Goal: Information Seeking & Learning: Learn about a topic

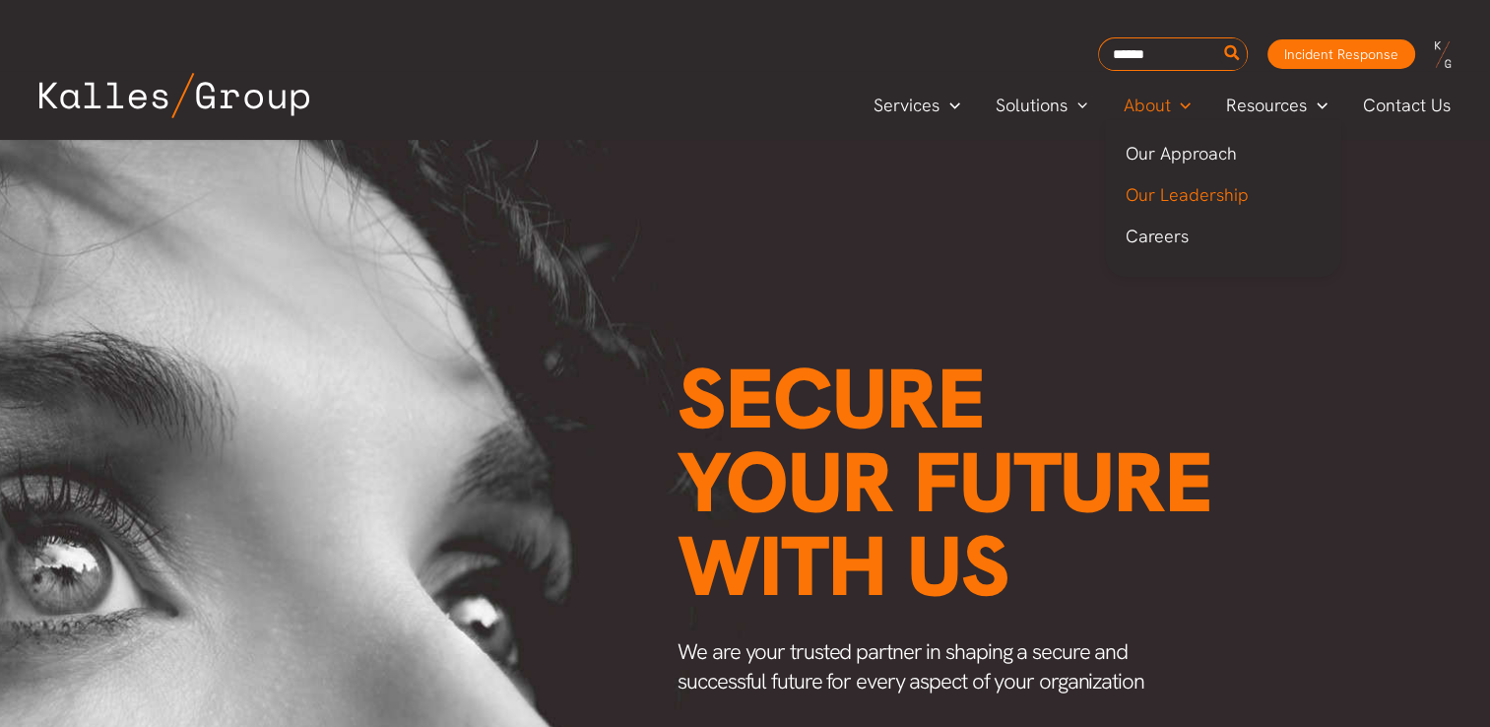
click at [1175, 191] on span "Our Leadership" at bounding box center [1186, 194] width 123 height 23
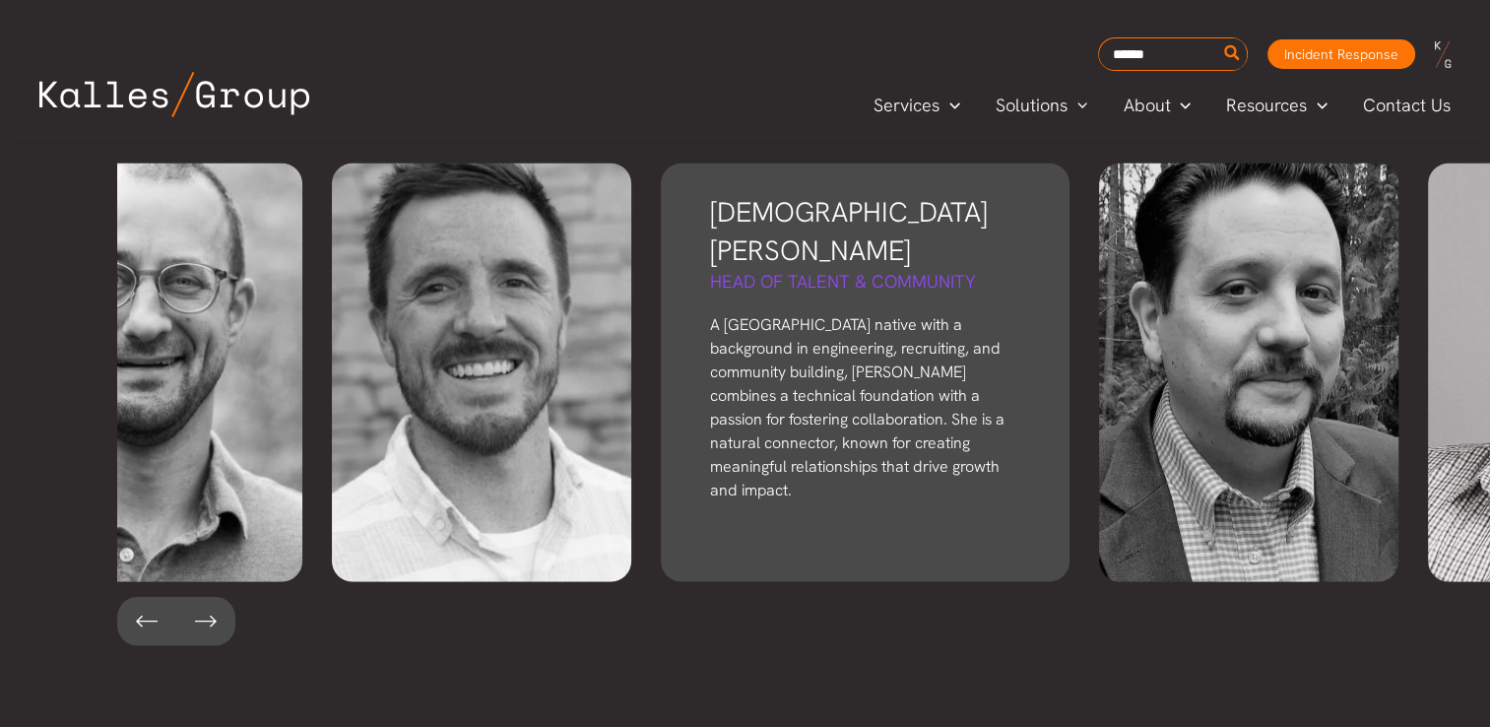
drag, startPoint x: 1160, startPoint y: 304, endPoint x: 681, endPoint y: 284, distance: 480.1
click at [710, 313] on p "A [GEOGRAPHIC_DATA] native with a background in engineering, recruiting, and co…" at bounding box center [865, 407] width 310 height 189
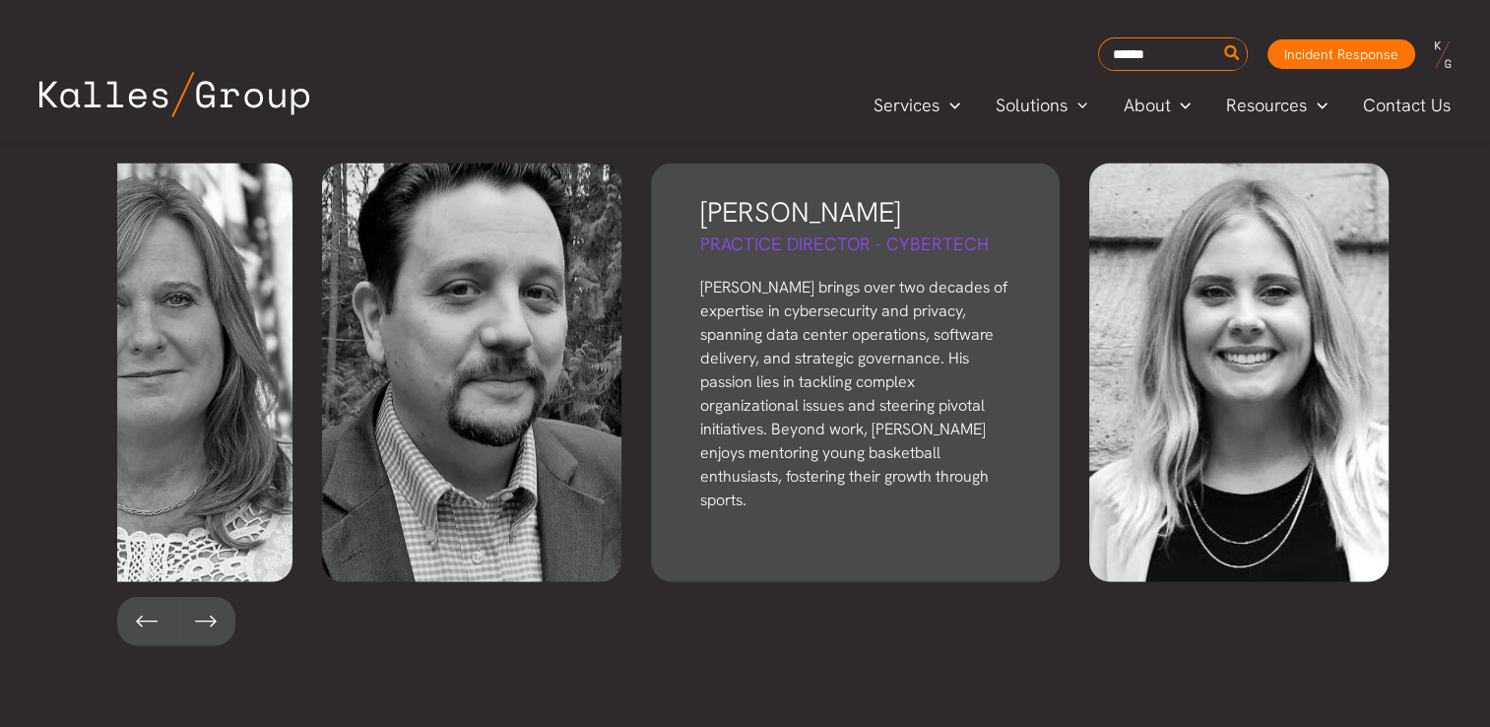
drag, startPoint x: 1418, startPoint y: 250, endPoint x: 700, endPoint y: 271, distance: 718.3
click at [700, 276] on p "[PERSON_NAME] brings over two decades of expertise in cybersecurity and privacy…" at bounding box center [855, 394] width 310 height 236
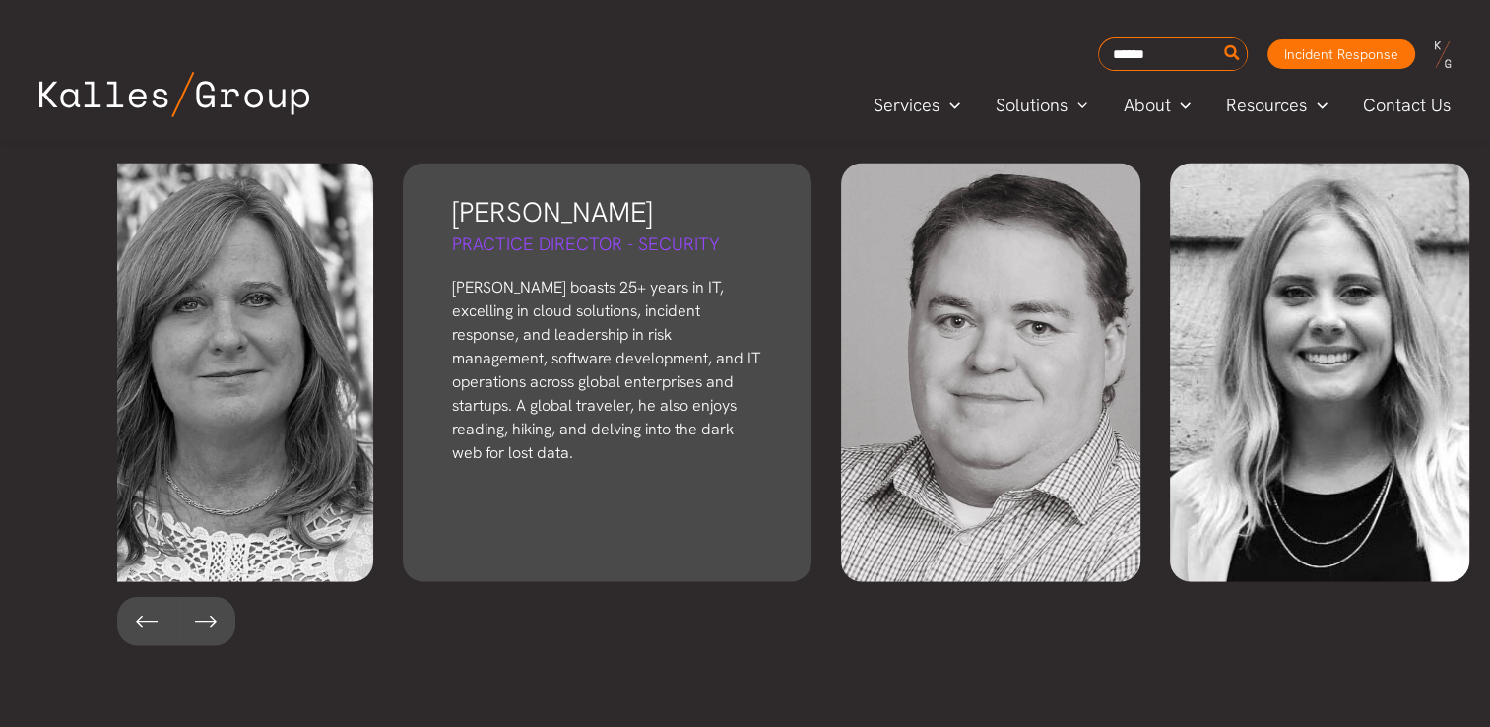
scroll to position [0, 1017]
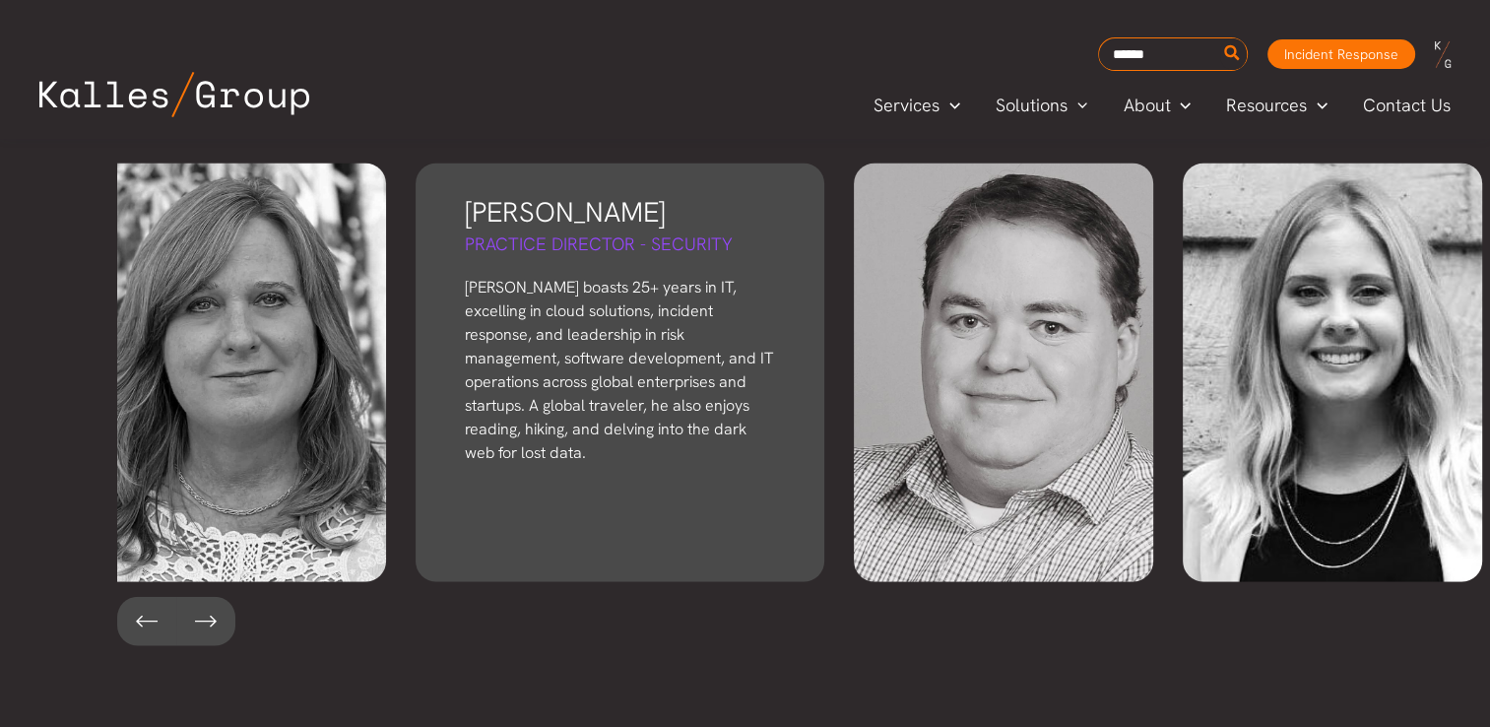
drag, startPoint x: 1202, startPoint y: 239, endPoint x: 535, endPoint y: 270, distance: 667.4
click at [535, 270] on div "[PERSON_NAME] Founder & CEO [PERSON_NAME], [PERSON_NAME] Group's founder, honed…" at bounding box center [804, 372] width 1374 height 419
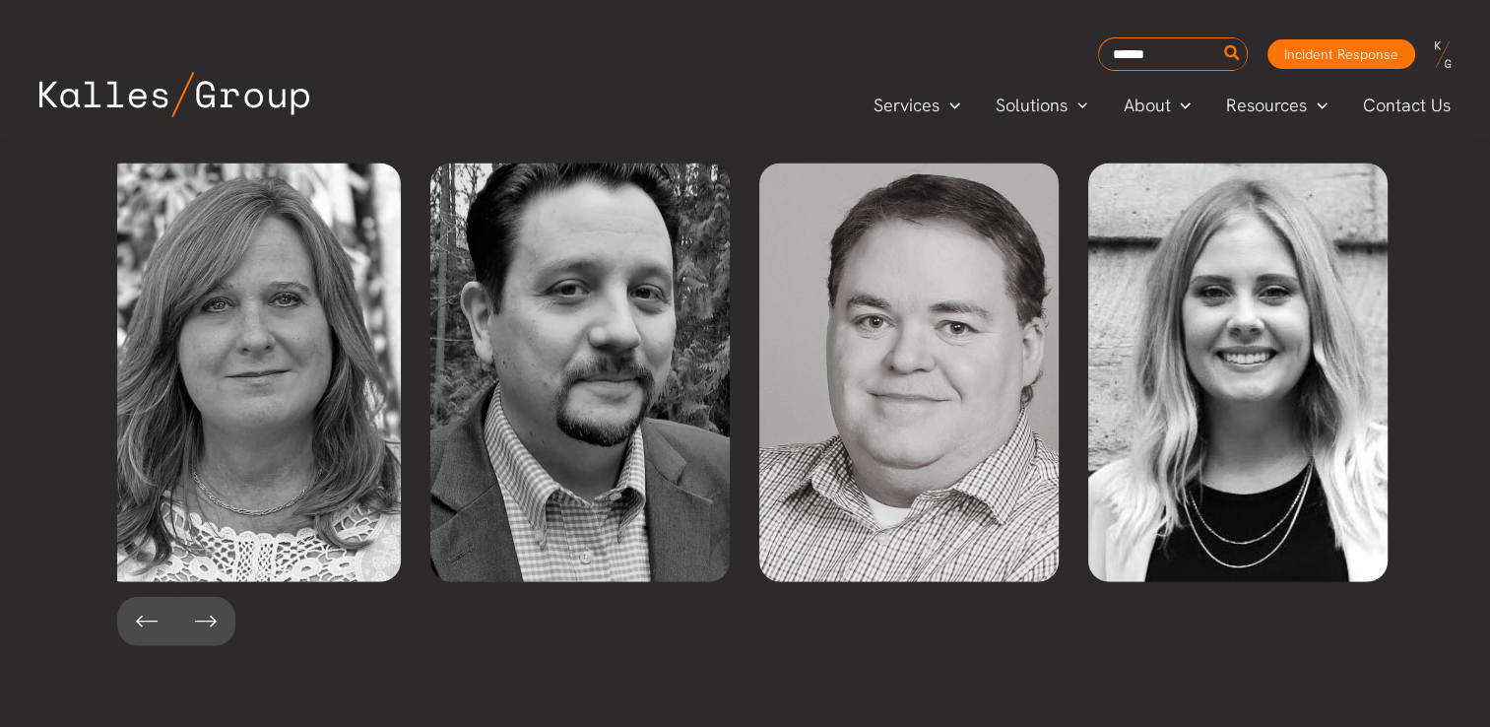
scroll to position [0, 1001]
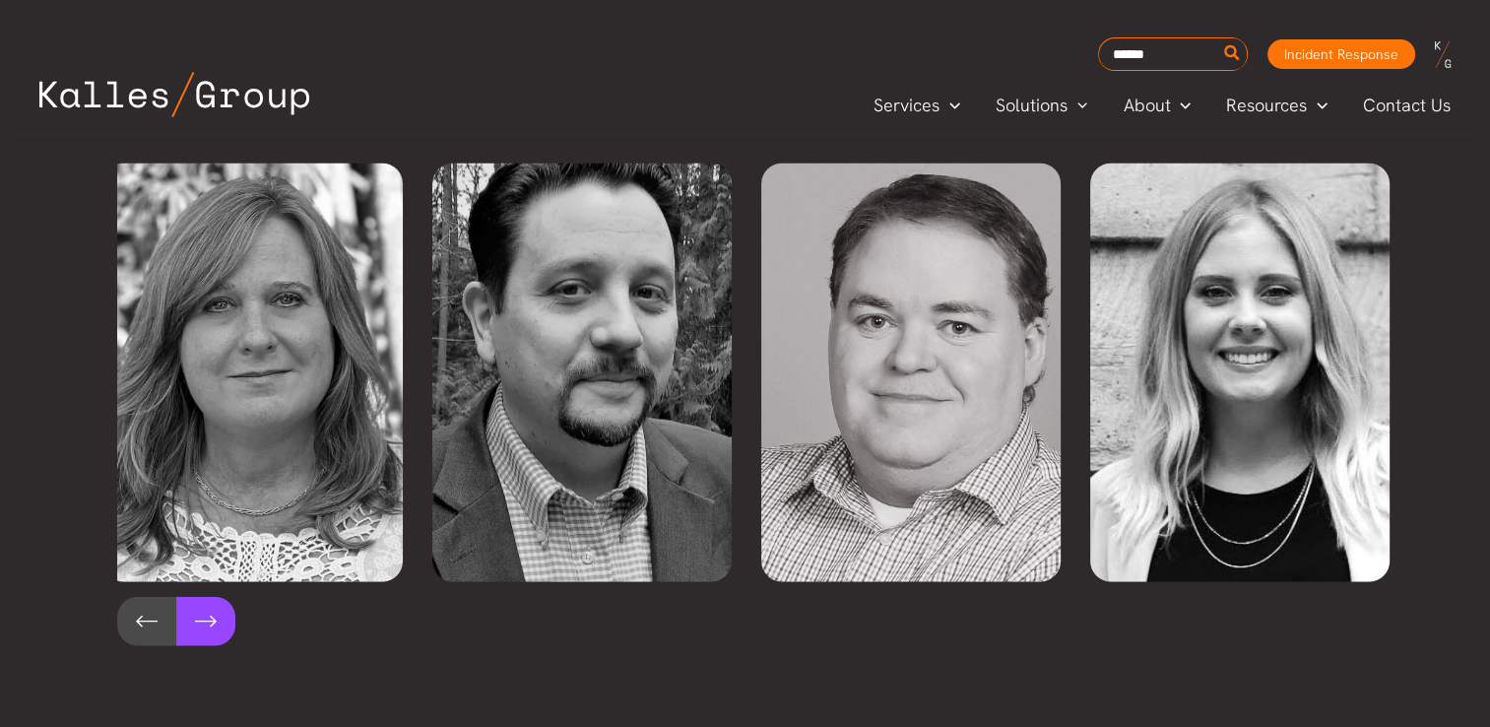
click at [209, 597] on button at bounding box center [205, 621] width 59 height 49
click at [117, 597] on button at bounding box center [146, 621] width 59 height 49
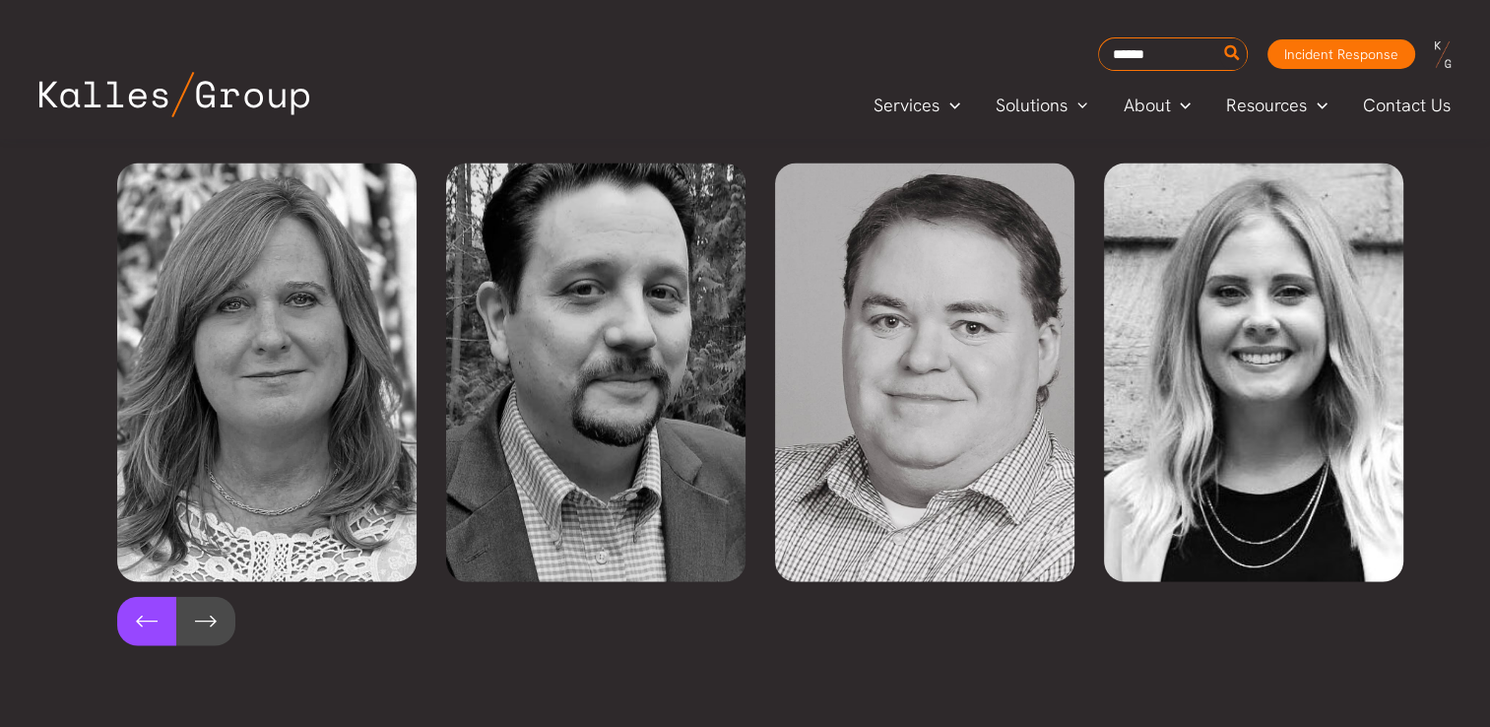
click at [117, 597] on button at bounding box center [146, 621] width 59 height 49
click at [138, 597] on button at bounding box center [146, 621] width 59 height 49
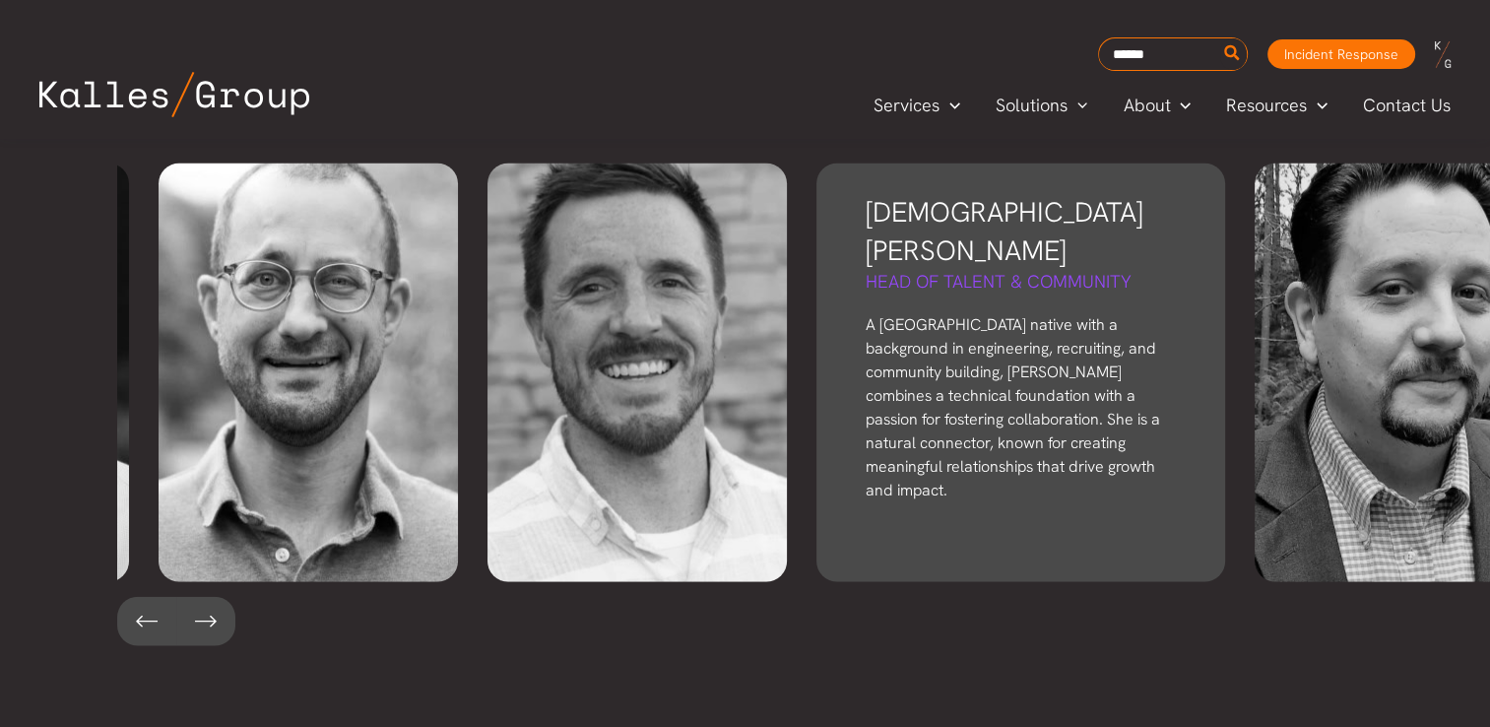
scroll to position [0, 0]
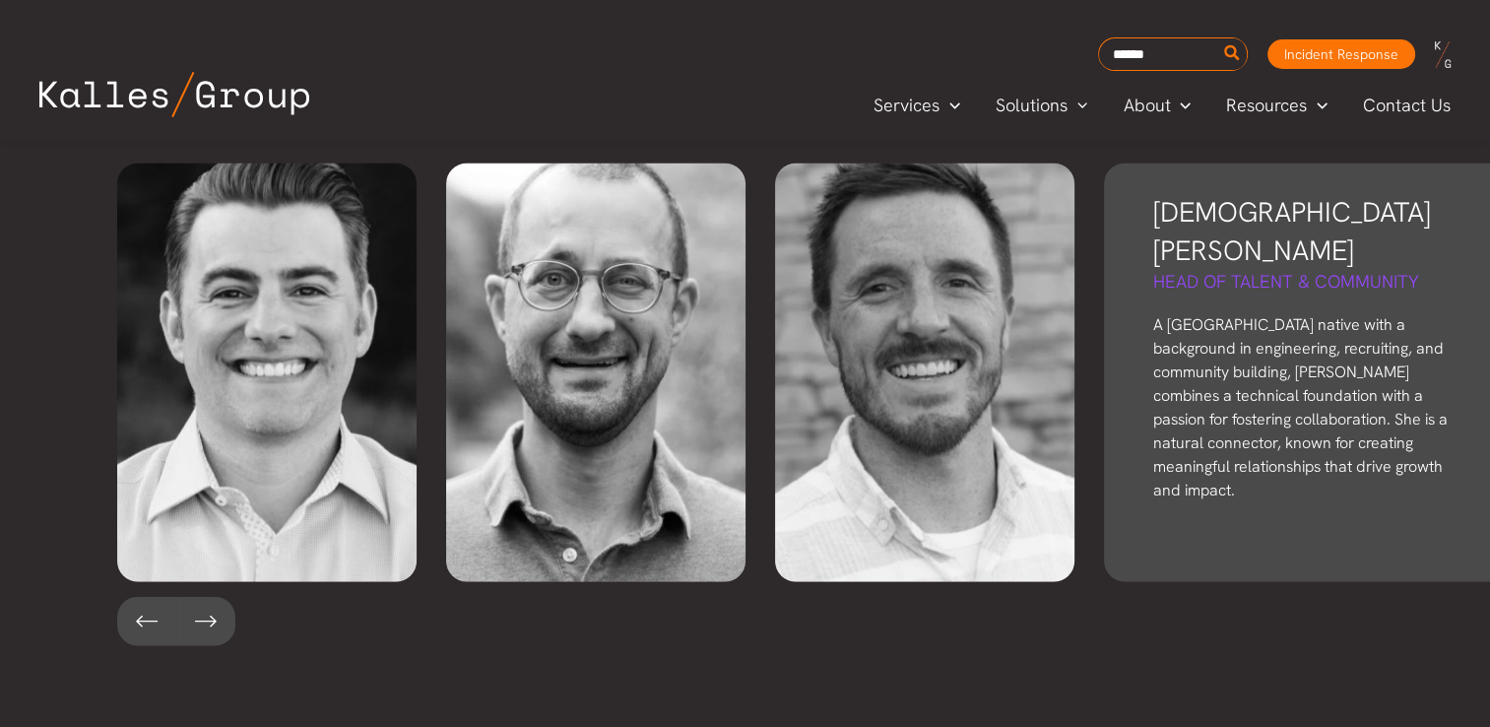
drag, startPoint x: 279, startPoint y: 290, endPoint x: 1375, endPoint y: 452, distance: 1108.1
click at [1375, 452] on div "[DEMOGRAPHIC_DATA][PERSON_NAME] Head of Talent & Community A [GEOGRAPHIC_DATA] …" at bounding box center [1308, 372] width 409 height 419
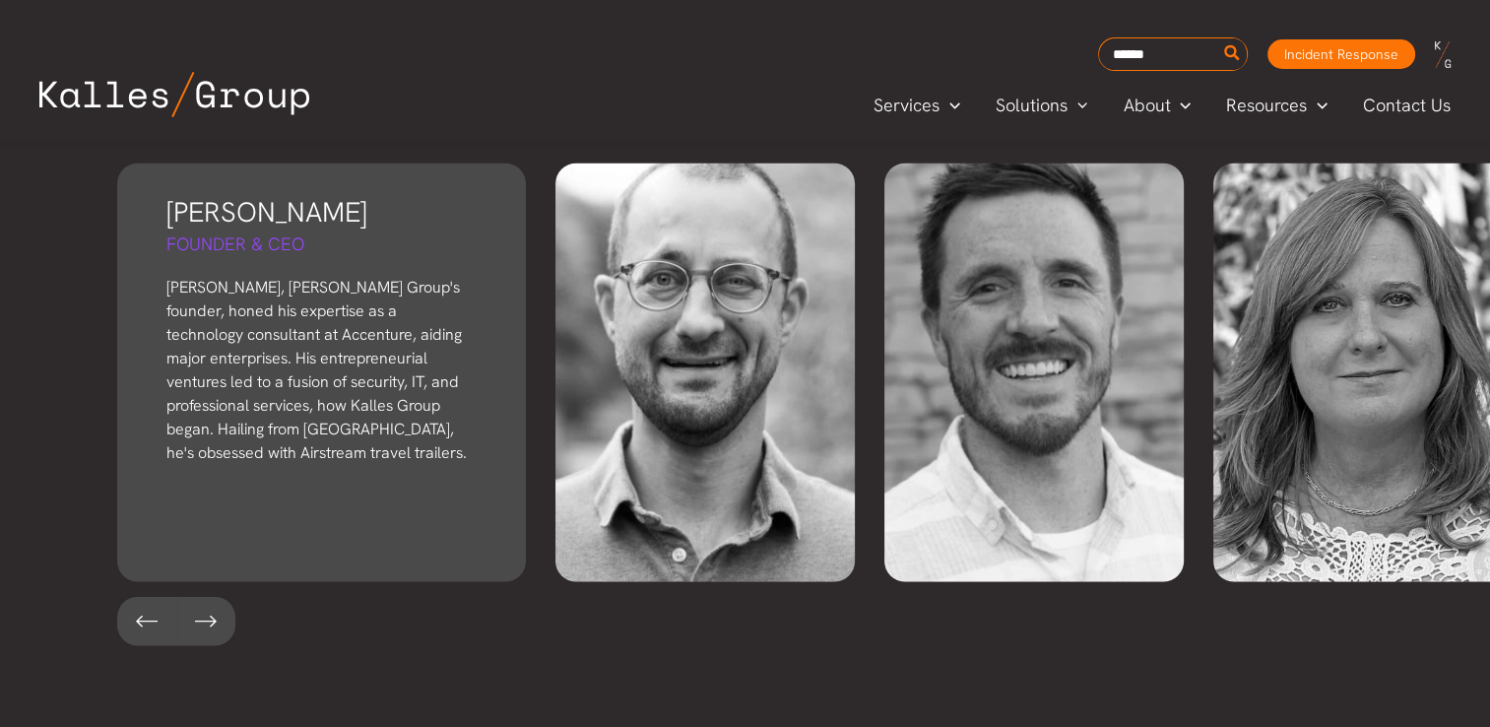
click at [229, 292] on p "[PERSON_NAME], [PERSON_NAME] Group's founder, honed his expertise as a technolo…" at bounding box center [321, 370] width 310 height 189
click at [217, 317] on p "[PERSON_NAME], [PERSON_NAME] Group's founder, honed his expertise as a technolo…" at bounding box center [321, 370] width 310 height 189
drag, startPoint x: 331, startPoint y: 152, endPoint x: 444, endPoint y: 236, distance: 141.4
click at [444, 236] on div "[PERSON_NAME] Founder & CEO [PERSON_NAME], [PERSON_NAME] Group's founder, honed…" at bounding box center [321, 372] width 409 height 419
click at [155, 228] on div "[PERSON_NAME] Founder & CEO [PERSON_NAME], [PERSON_NAME] Group's founder, honed…" at bounding box center [321, 372] width 409 height 419
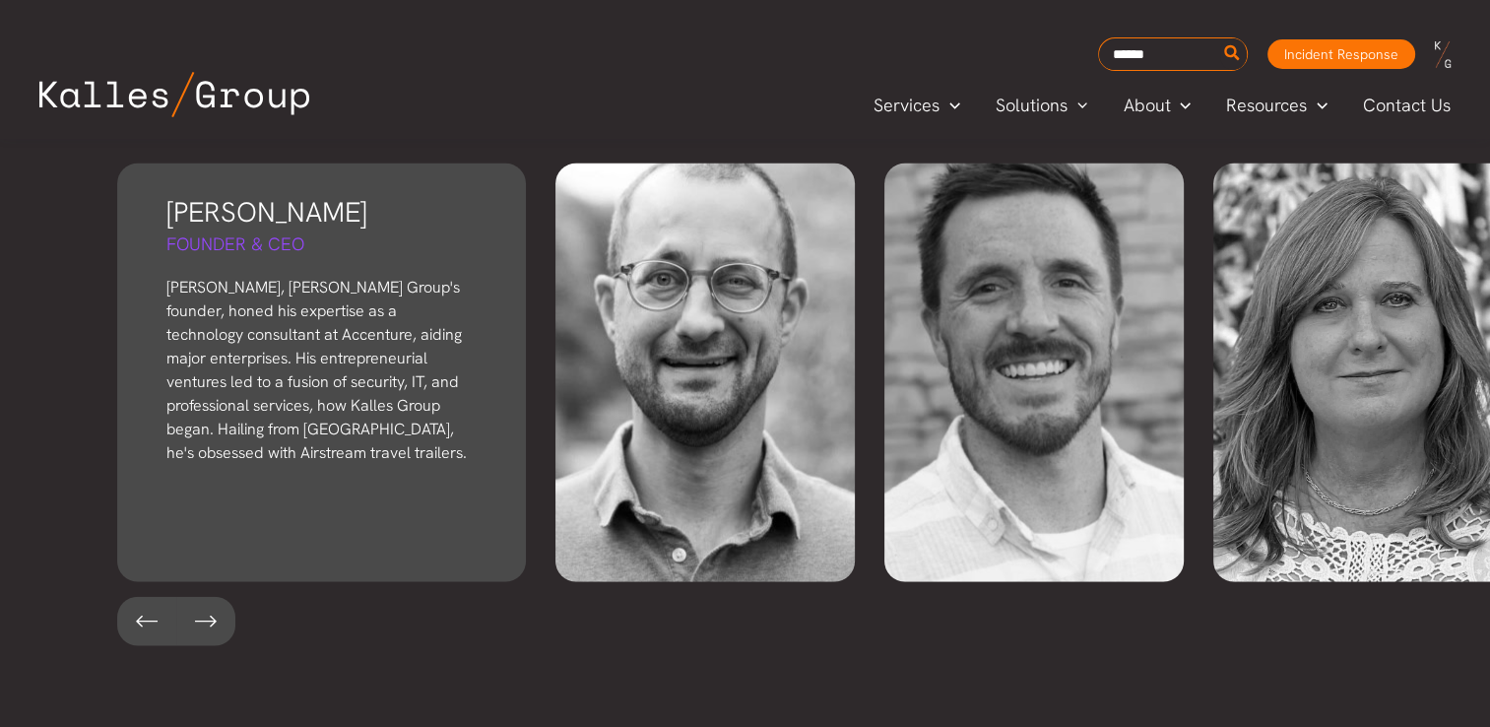
drag, startPoint x: 252, startPoint y: 234, endPoint x: 297, endPoint y: 252, distance: 48.6
click at [297, 276] on p "[PERSON_NAME], [PERSON_NAME] Group's founder, honed his expertise as a technolo…" at bounding box center [321, 370] width 310 height 189
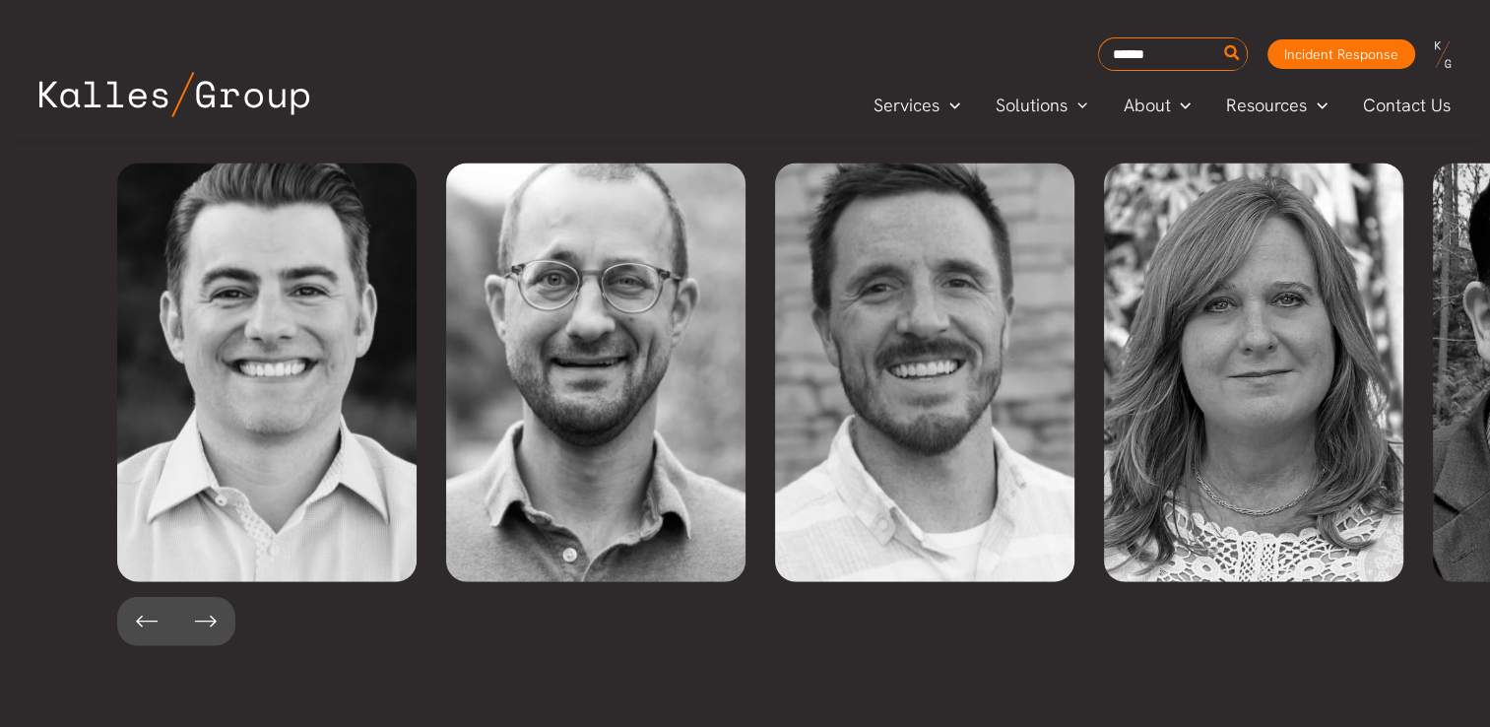
click at [730, 608] on div "[PERSON_NAME] Founder & CEO [PERSON_NAME], [PERSON_NAME] Group's founder, honed…" at bounding box center [745, 404] width 1490 height 561
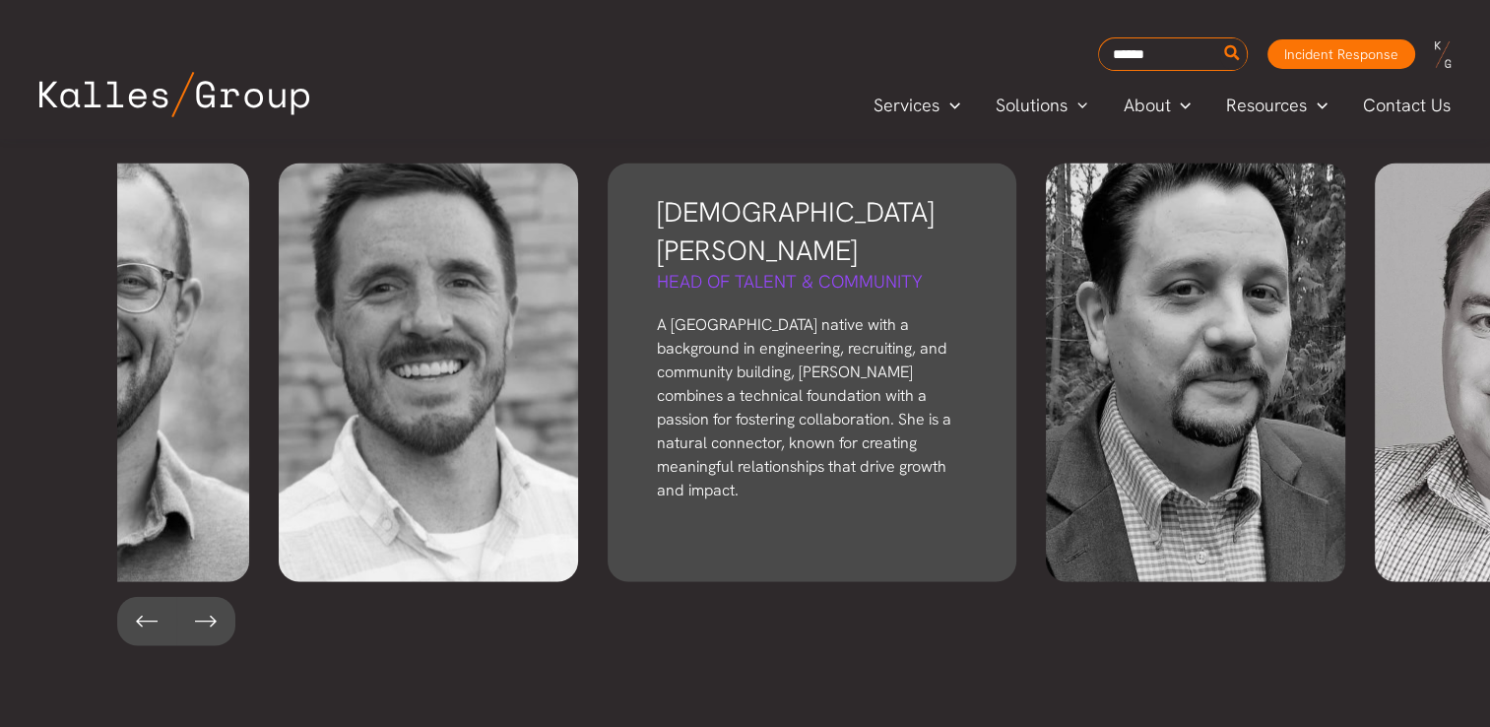
scroll to position [0, 499]
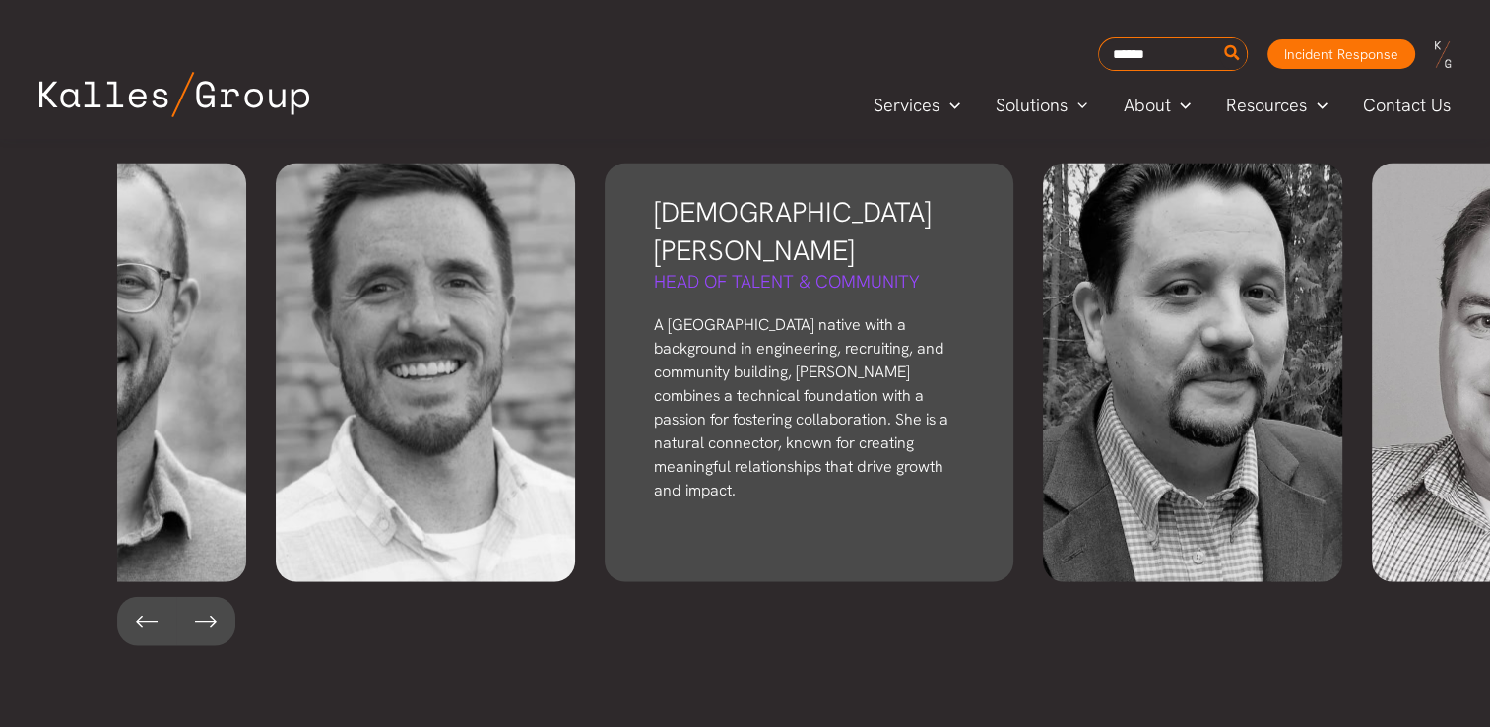
drag, startPoint x: 1229, startPoint y: 286, endPoint x: 730, endPoint y: 299, distance: 499.5
click at [730, 313] on p "A [GEOGRAPHIC_DATA] native with a background in engineering, recruiting, and co…" at bounding box center [809, 407] width 310 height 189
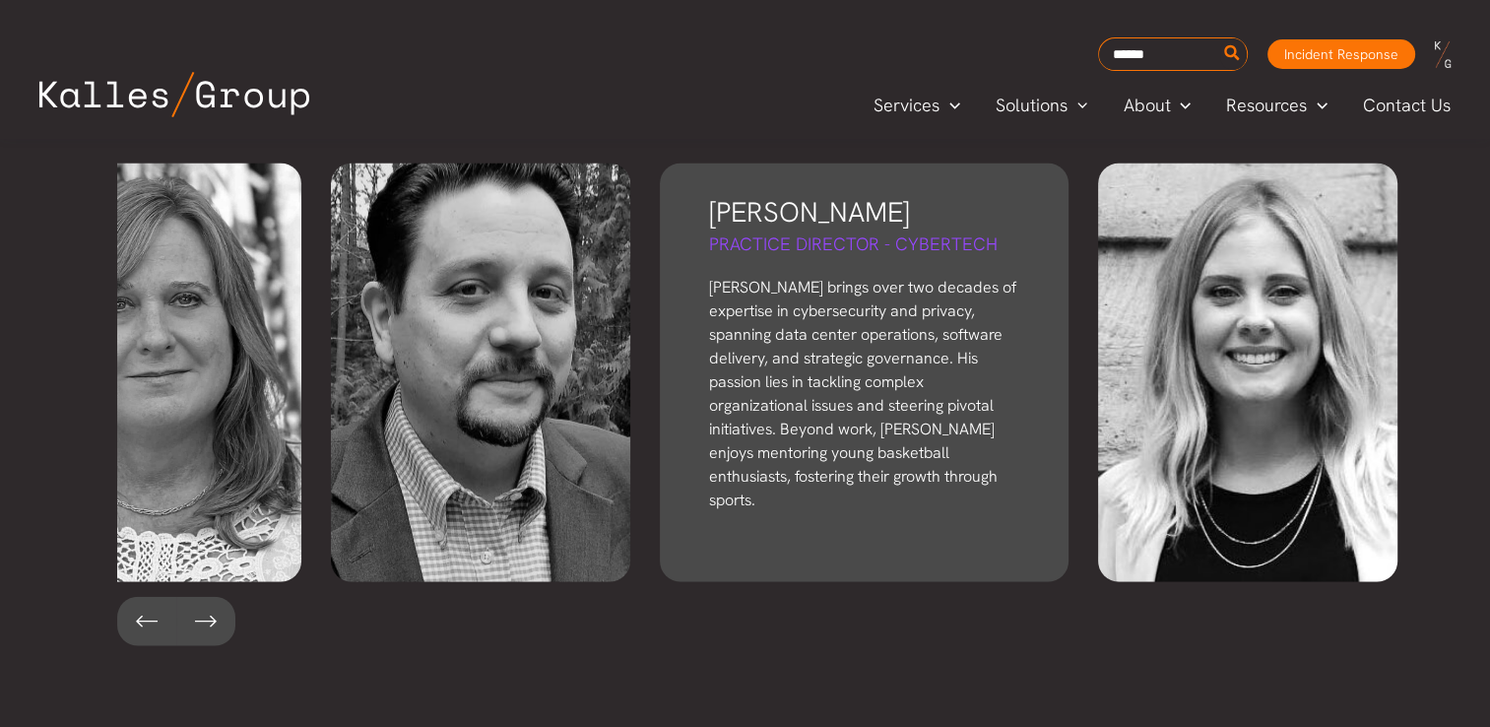
drag, startPoint x: 1394, startPoint y: 257, endPoint x: 791, endPoint y: 313, distance: 605.3
click at [791, 313] on p "[PERSON_NAME] brings over two decades of expertise in cybersecurity and privacy…" at bounding box center [864, 394] width 310 height 236
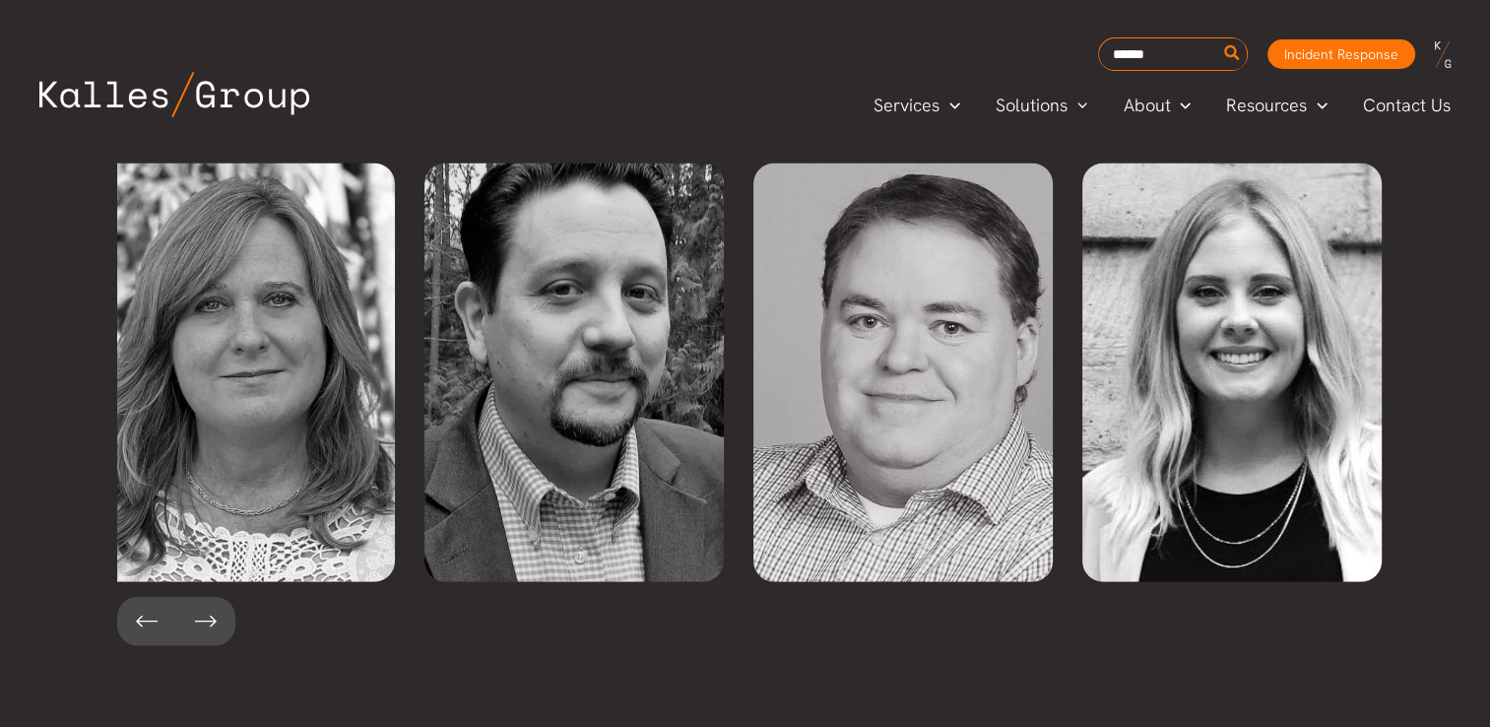
scroll to position [0, 1001]
